Goal: Check status: Check status

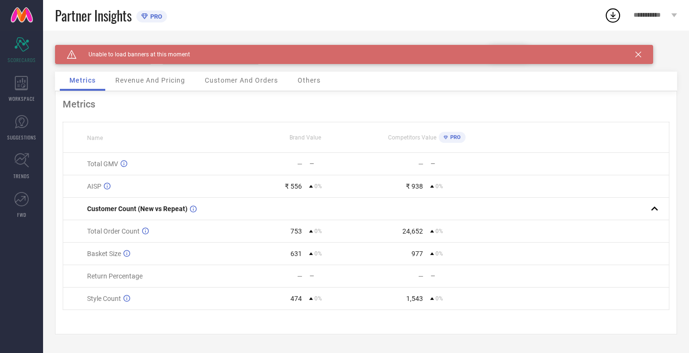
click at [637, 52] on icon at bounding box center [638, 55] width 6 height 6
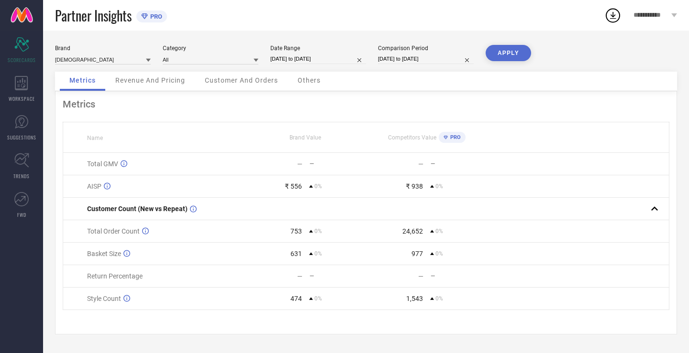
select select "8"
select select "2025"
select select "9"
select select "2025"
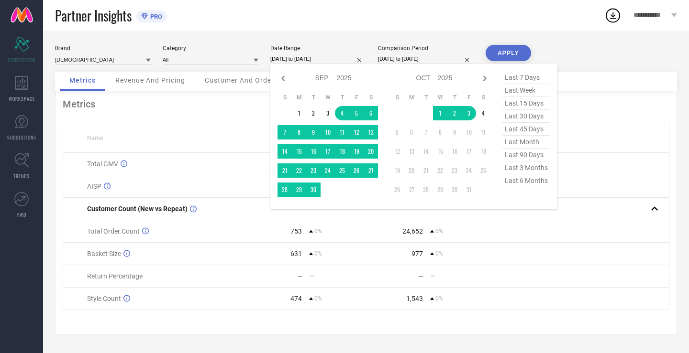
click at [276, 56] on input "[DATE] to [DATE]" at bounding box center [318, 59] width 96 height 10
click at [528, 115] on span "last 30 days" at bounding box center [526, 116] width 48 height 13
type input "[DATE] to [DATE]"
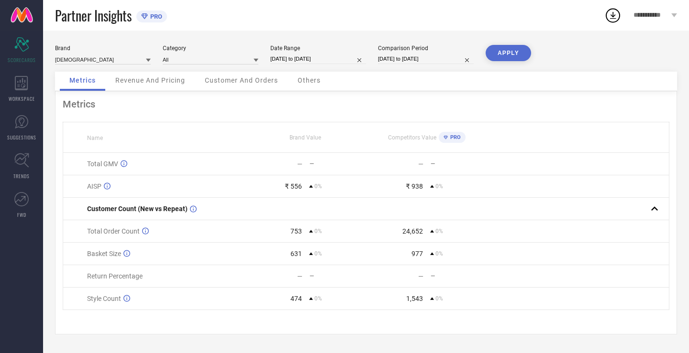
select select "8"
select select "2025"
select select "9"
select select "2025"
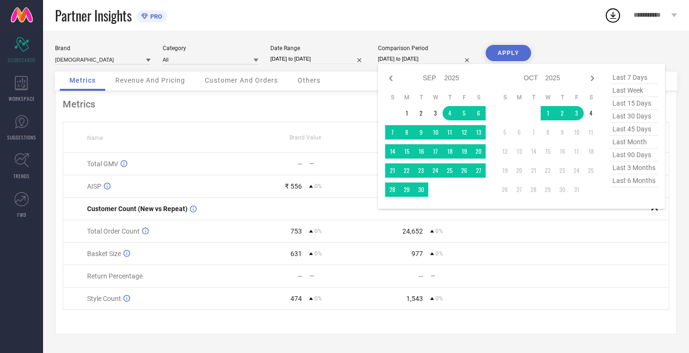
click at [439, 56] on input "[DATE] to [DATE]" at bounding box center [426, 59] width 96 height 10
click at [645, 103] on span "last 15 days" at bounding box center [634, 103] width 48 height 13
type input "[DATE] to [DATE]"
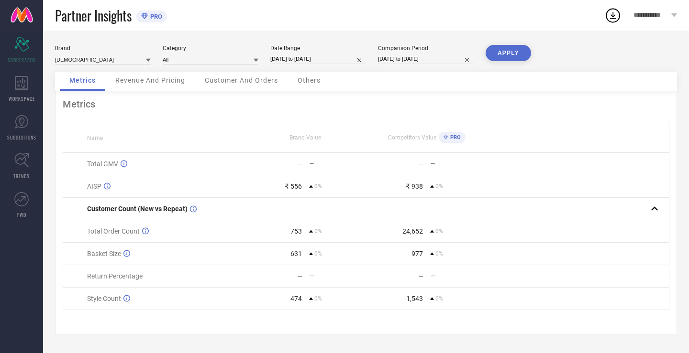
click at [414, 63] on input "[DATE] to [DATE]" at bounding box center [426, 59] width 96 height 10
select select "8"
select select "2025"
select select "9"
select select "2025"
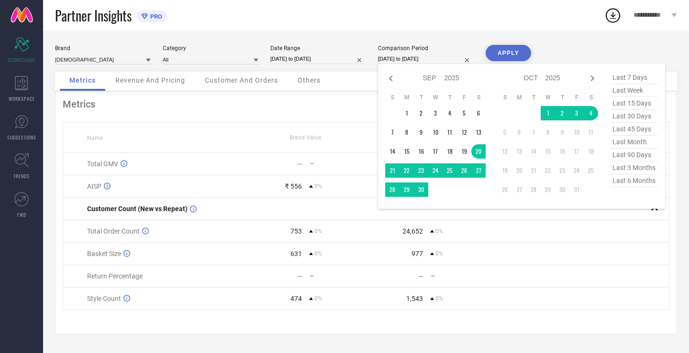
click at [626, 113] on span "last 30 days" at bounding box center [634, 116] width 48 height 13
type input "[DATE] to [DATE]"
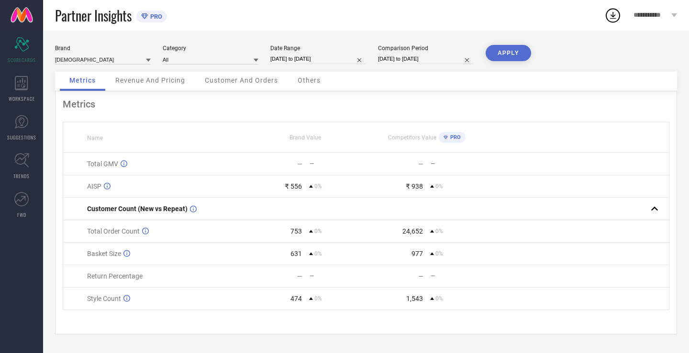
click at [494, 53] on button "APPLY" at bounding box center [507, 53] width 45 height 16
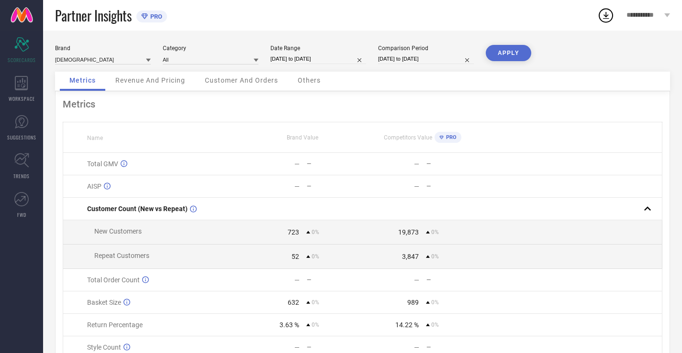
click at [296, 84] on div "Others" at bounding box center [309, 81] width 42 height 19
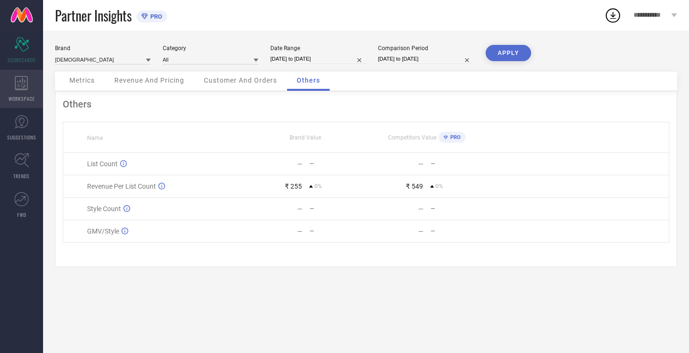
click at [8, 102] on div "WORKSPACE" at bounding box center [21, 89] width 43 height 38
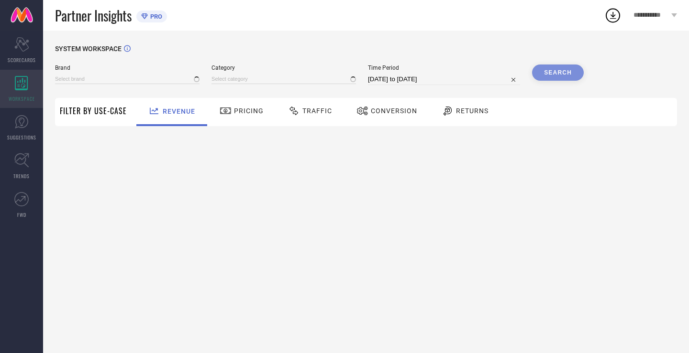
type input "[DEMOGRAPHIC_DATA]"
type input "All"
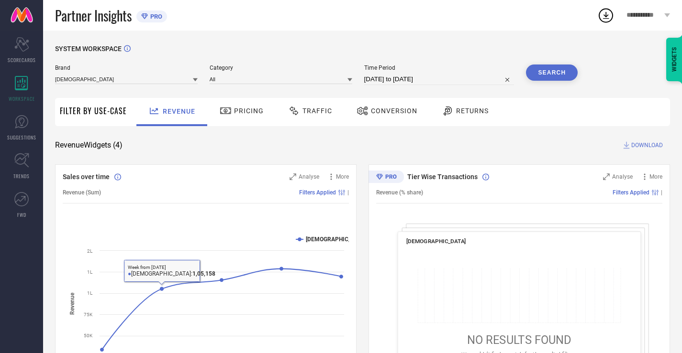
click at [240, 119] on div "Pricing" at bounding box center [241, 111] width 49 height 16
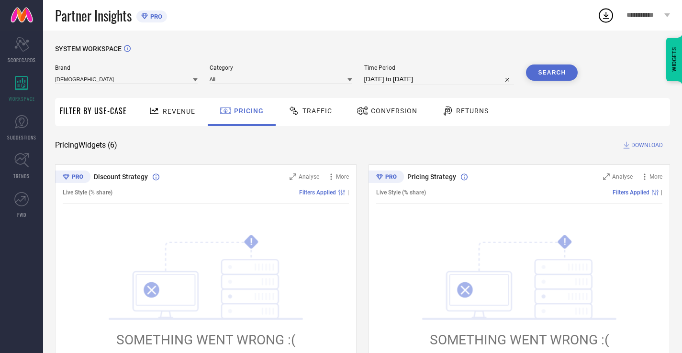
click at [313, 110] on span "Traffic" at bounding box center [317, 111] width 30 height 8
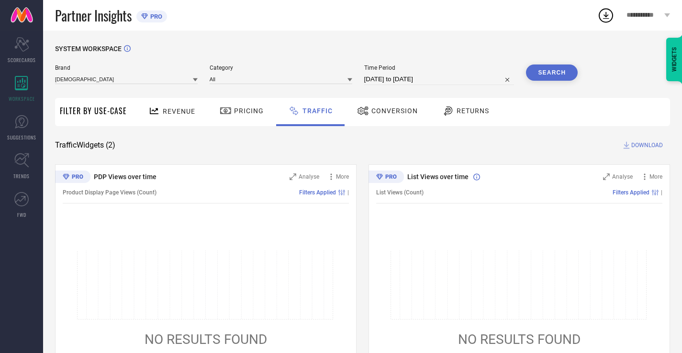
click at [375, 127] on div "SYSTEM WORKSPACE Brand INDIANRANG Category All Time Period [DATE] to [DATE] Sea…" at bounding box center [362, 224] width 615 height 359
click at [430, 111] on div "Returns" at bounding box center [465, 112] width 71 height 28
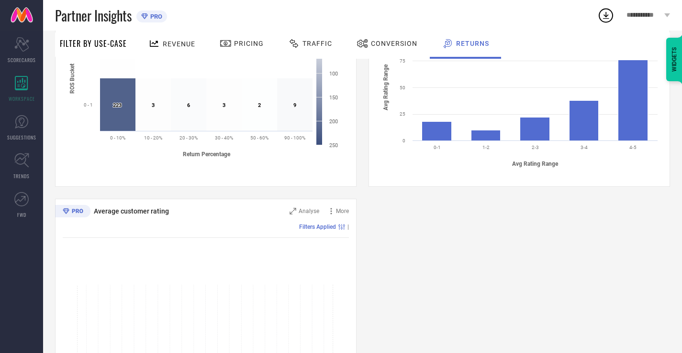
scroll to position [427, 0]
